Goal: Find specific page/section: Find specific page/section

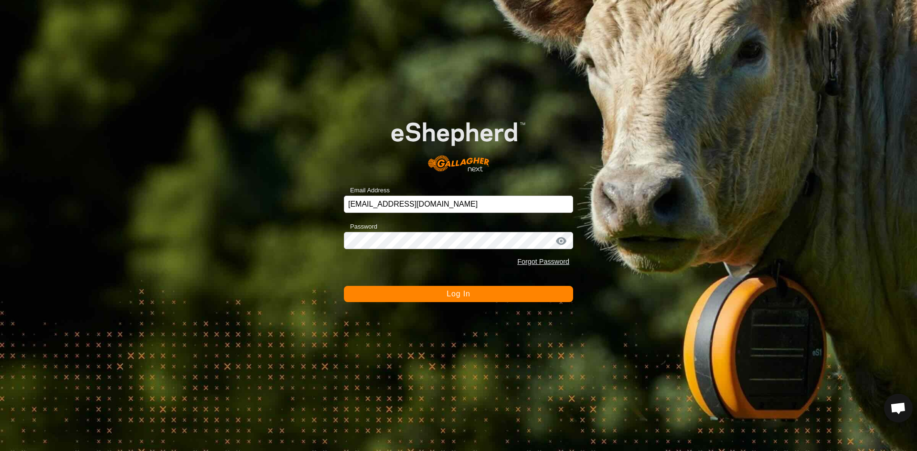
drag, startPoint x: 416, startPoint y: 299, endPoint x: 421, endPoint y: 282, distance: 17.4
click at [416, 299] on button "Log In" at bounding box center [458, 294] width 229 height 16
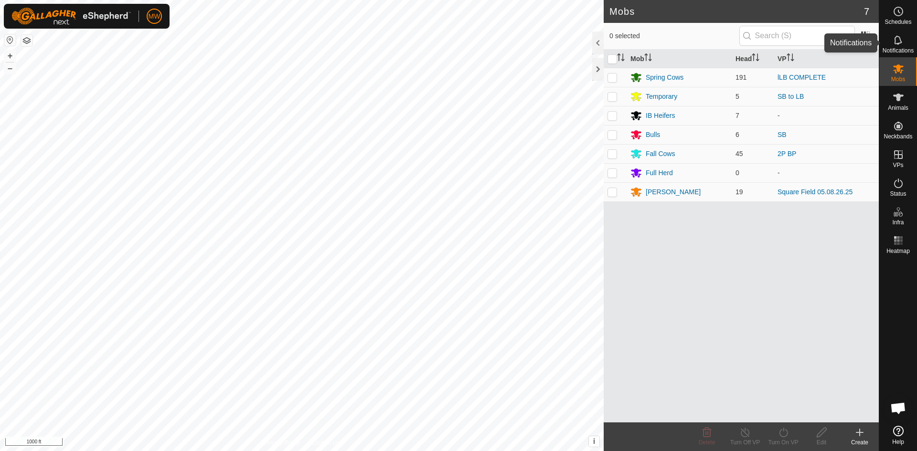
click at [904, 43] on es-notification-svg-icon at bounding box center [898, 39] width 17 height 15
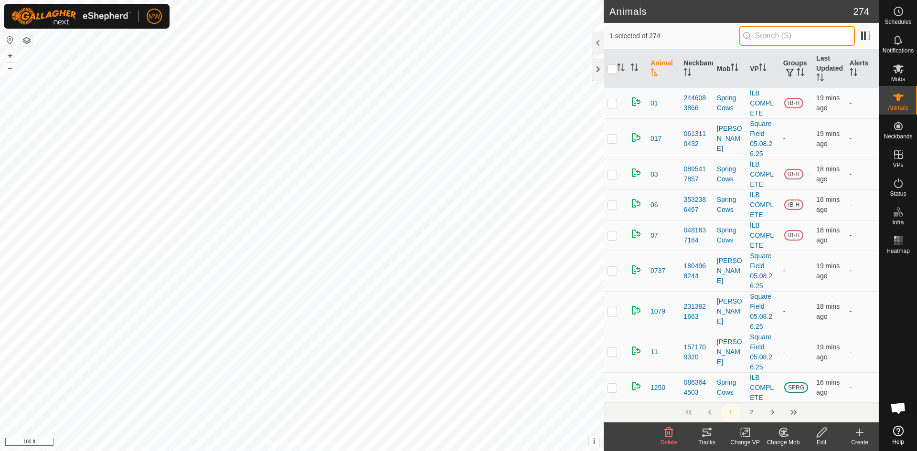
click at [794, 36] on input "text" at bounding box center [797, 36] width 116 height 20
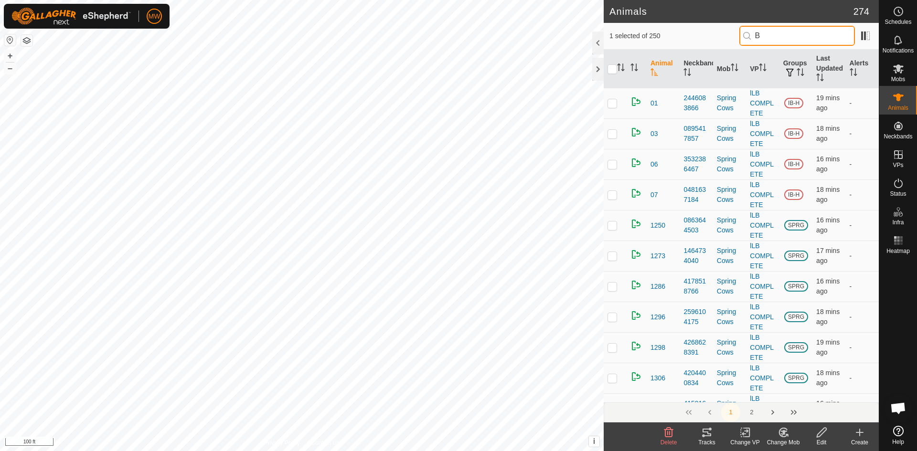
type input "B6"
checkbox input "true"
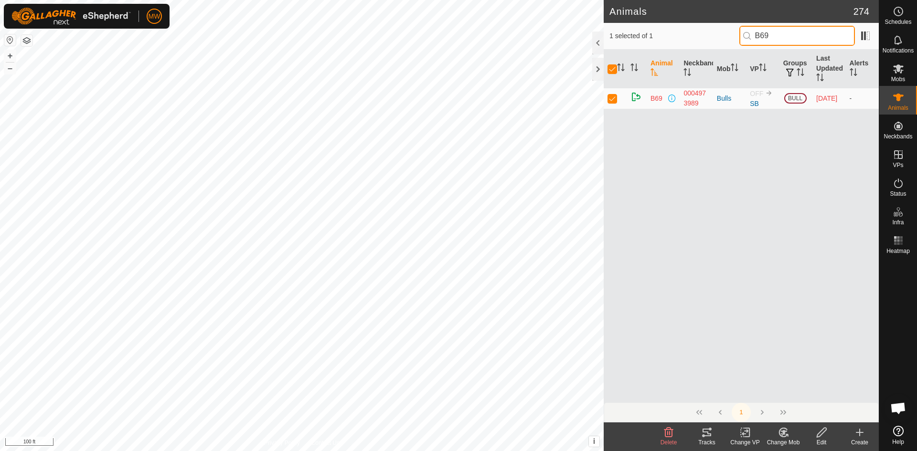
type input "B69"
